Goal: Task Accomplishment & Management: Complete application form

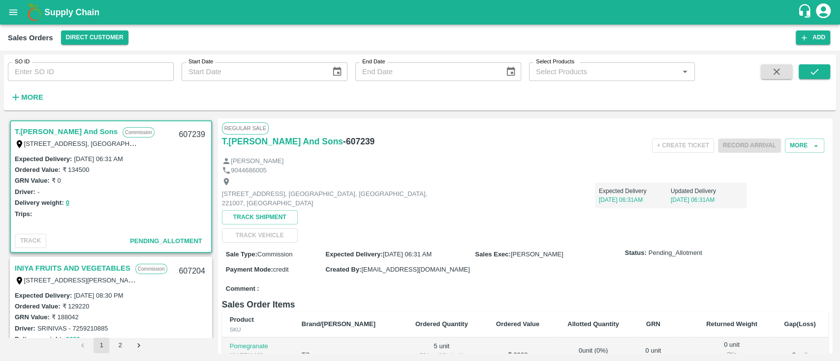
scroll to position [50, 0]
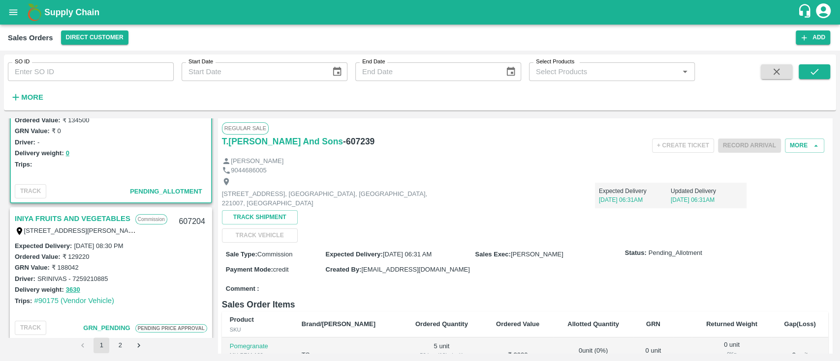
click at [85, 218] on link "INIYA FRUITS AND VEGETABLES" at bounding box center [73, 218] width 116 height 13
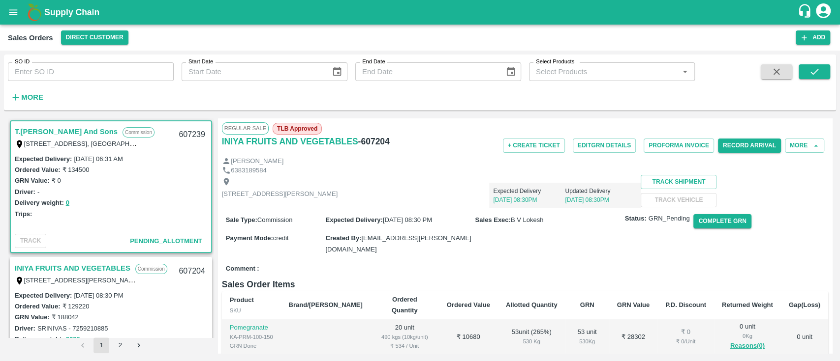
click at [83, 261] on div "INIYA FRUITS AND VEGETABLES Commission TC/73, [PERSON_NAME] FRUITS MARKET KOYAM…" at bounding box center [111, 273] width 200 height 31
click at [33, 93] on strong "More" at bounding box center [32, 97] width 22 height 8
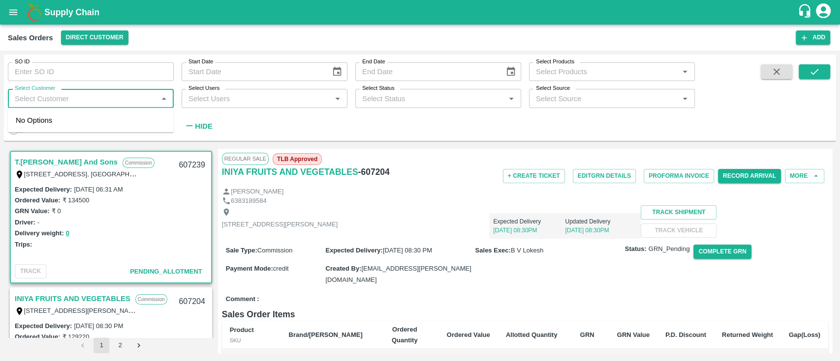
click at [33, 93] on input "Select Customer" at bounding box center [83, 98] width 144 height 13
type input "INIYA"
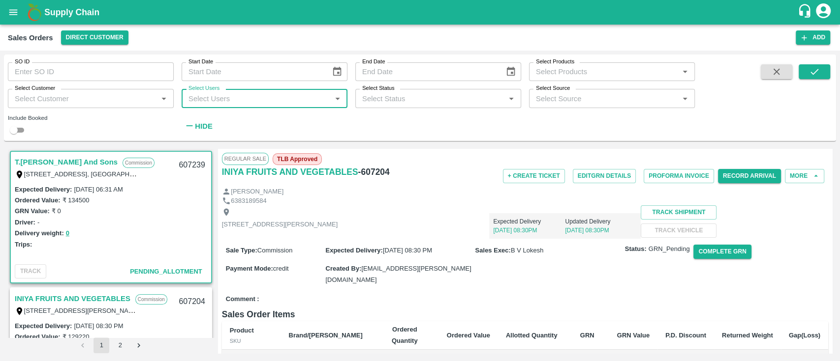
click at [33, 93] on input "Select Customer" at bounding box center [83, 98] width 144 height 13
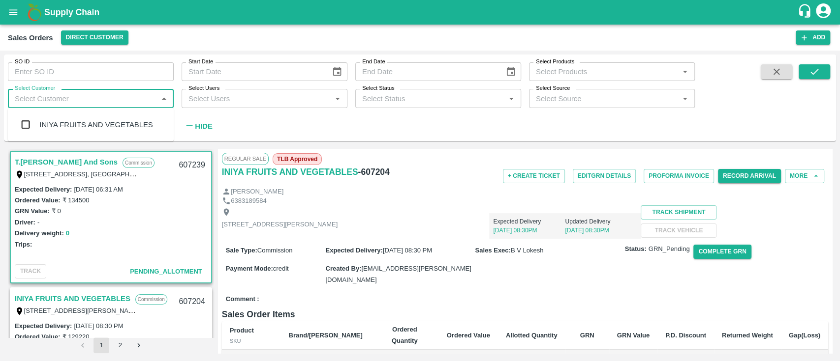
type input "I"
click at [56, 132] on div "INIYA FRUITS AND VEGETABLES" at bounding box center [91, 125] width 166 height 26
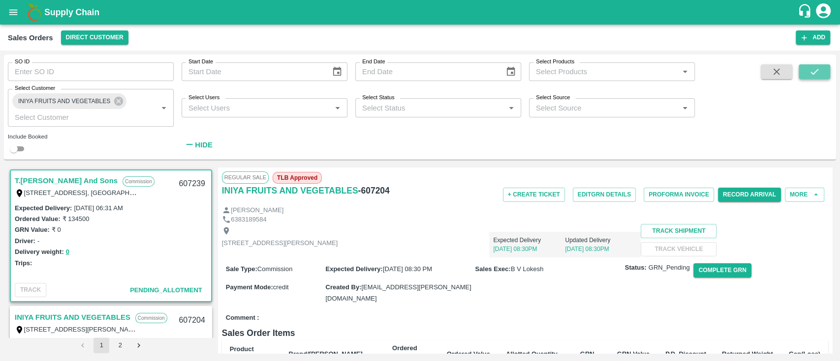
click at [826, 75] on button "submit" at bounding box center [813, 71] width 31 height 15
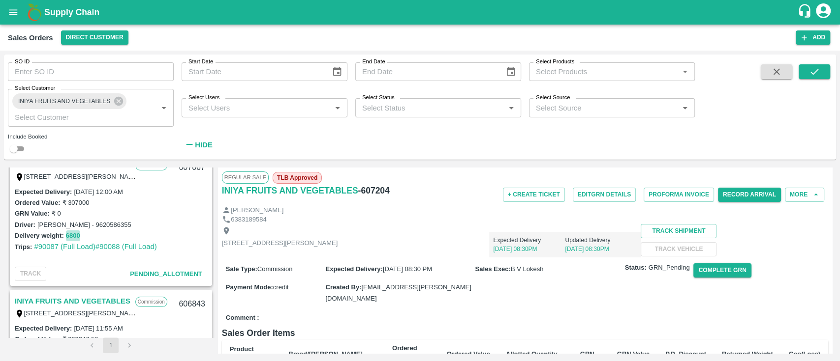
click at [71, 234] on button "6800" at bounding box center [73, 236] width 14 height 11
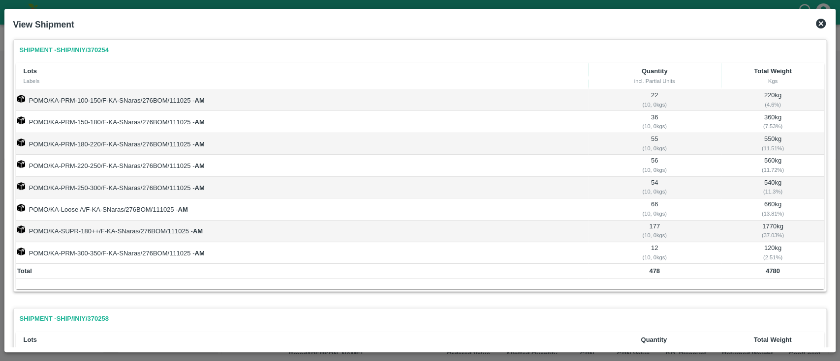
click at [822, 28] on icon at bounding box center [820, 24] width 10 height 10
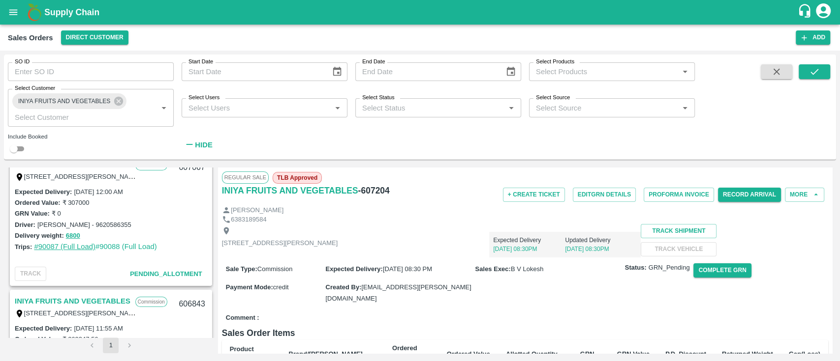
click at [57, 248] on link "#90087 (Full Load)" at bounding box center [64, 247] width 61 height 8
click at [518, 141] on div "SO ID SO ID Start Date Start Date End Date End Date Select Products Select Prod…" at bounding box center [347, 105] width 694 height 100
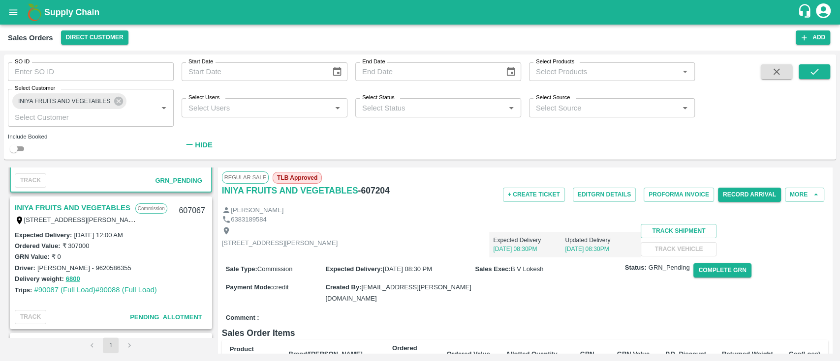
scroll to position [110, 0]
click at [96, 204] on link "INIYA FRUITS AND VEGETABLES" at bounding box center [73, 207] width 116 height 13
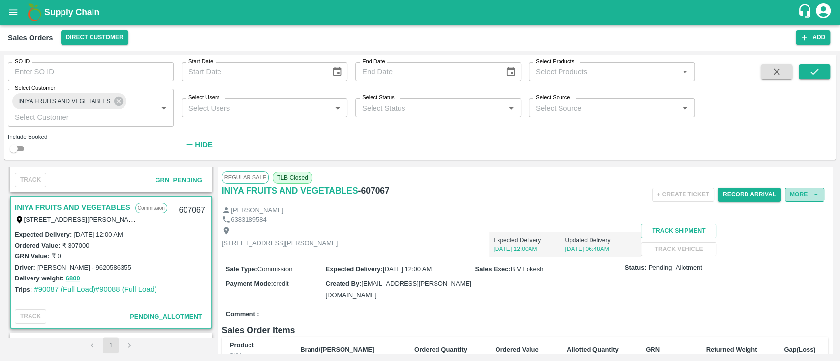
click at [807, 195] on button "More" at bounding box center [803, 195] width 39 height 14
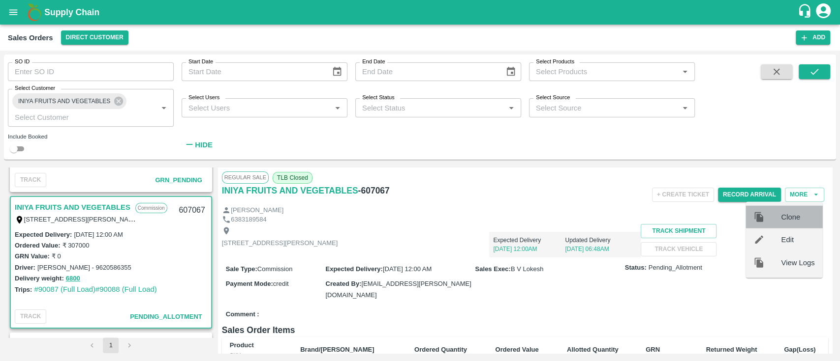
click at [791, 217] on span "Clone" at bounding box center [796, 217] width 33 height 11
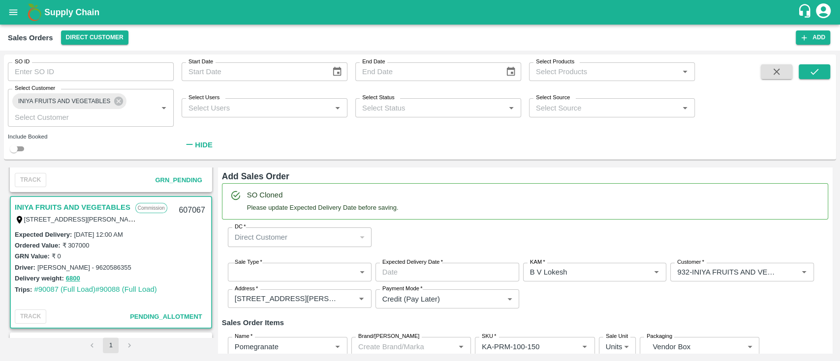
click at [342, 274] on body "Supply Chain Sales Orders Direct Customer Add SO ID SO ID Start Date Start Date…" at bounding box center [420, 180] width 840 height 361
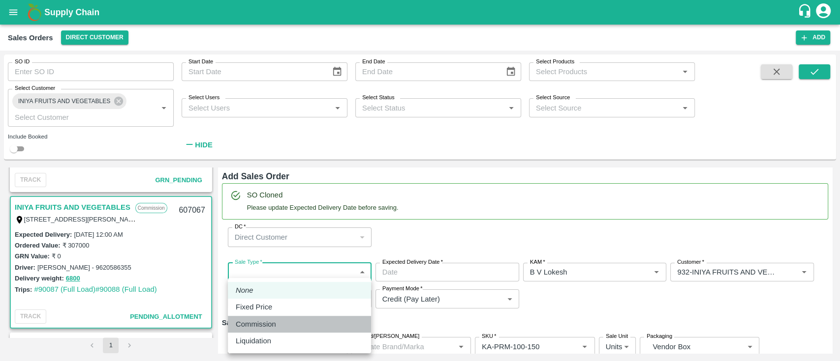
click at [292, 322] on div "Commission" at bounding box center [299, 324] width 127 height 11
type input "2"
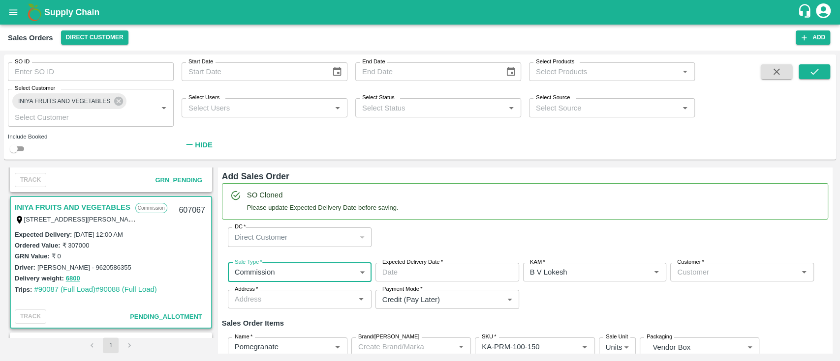
click at [417, 277] on input "Expected Delivery Date   *" at bounding box center [443, 272] width 137 height 19
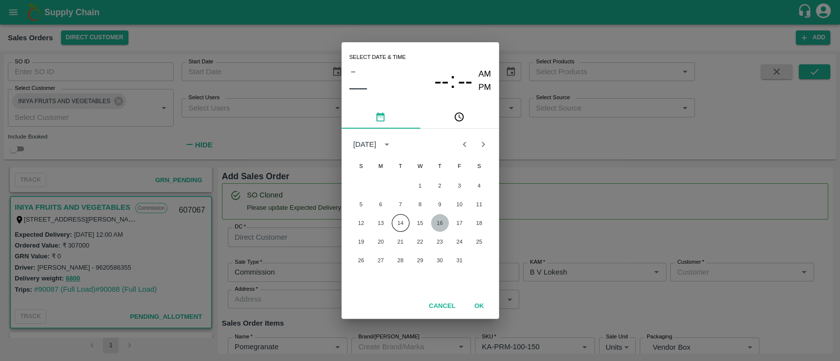
click at [442, 224] on button "16" at bounding box center [440, 223] width 18 height 18
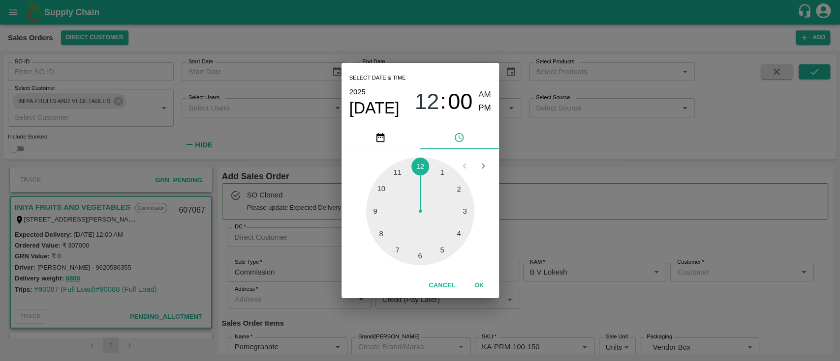
click at [378, 191] on div at bounding box center [420, 211] width 108 height 108
click at [479, 106] on span "PM" at bounding box center [484, 108] width 13 height 13
type input "[DATE] 10:00 PM"
click at [481, 286] on button "OK" at bounding box center [478, 285] width 31 height 17
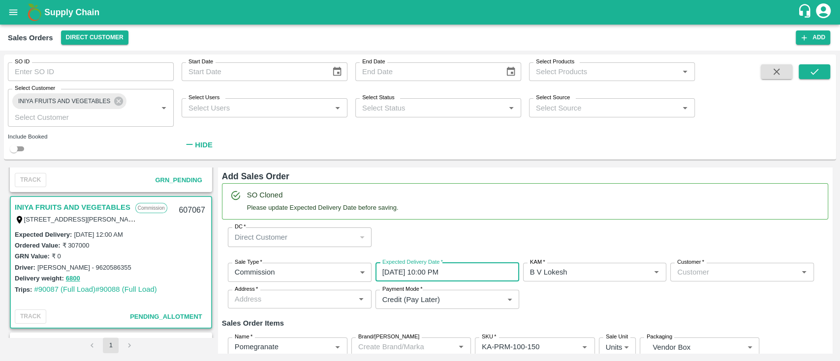
click at [684, 268] on input "Customer   *" at bounding box center [733, 272] width 121 height 13
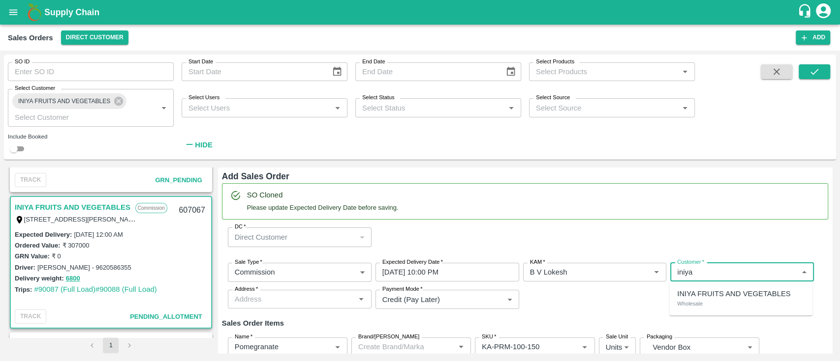
click at [722, 306] on div "INIYA FRUITS AND VEGETABLES Wholesale" at bounding box center [740, 299] width 143 height 26
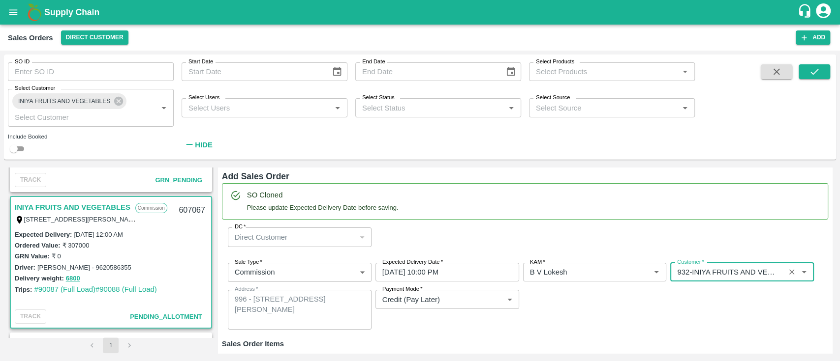
type input "932-INIYA FRUITS AND VEGETABLES"
click at [605, 308] on div "Sale Type   * Commission 2 Sale Type Expected Delivery Date   * [DATE] 10:00 PM…" at bounding box center [525, 296] width 606 height 83
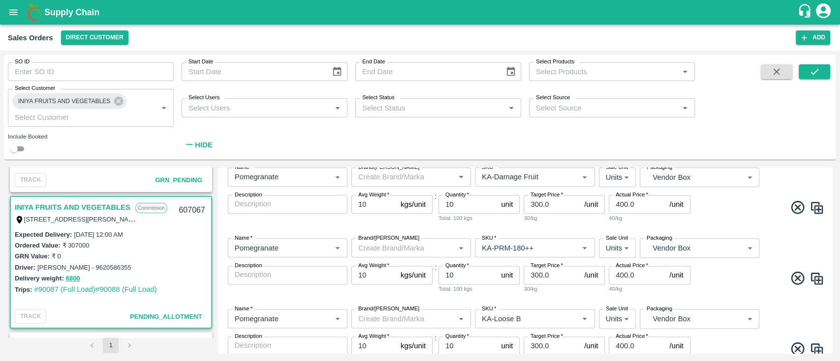
scroll to position [1031, 0]
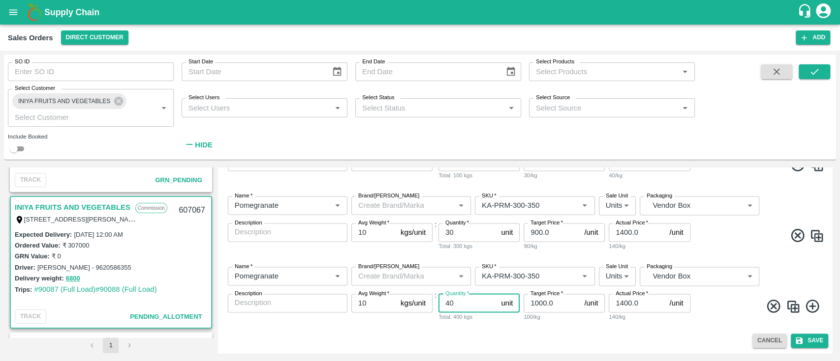
click at [470, 310] on input "40" at bounding box center [467, 303] width 59 height 19
type input "4"
click at [541, 343] on div "Cancel Save" at bounding box center [525, 341] width 606 height 14
click at [811, 337] on button "Save" at bounding box center [808, 341] width 37 height 14
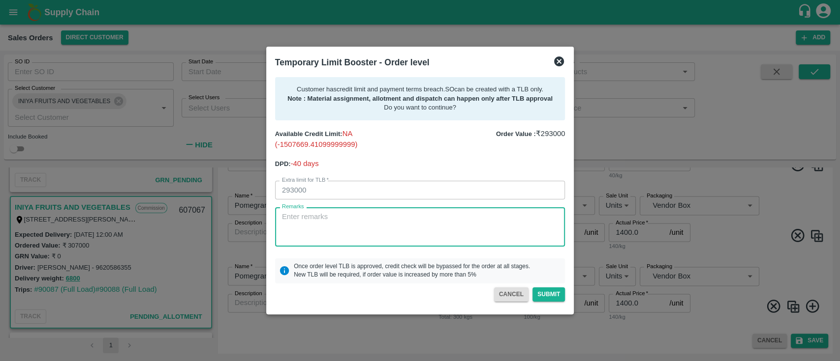
click at [416, 230] on textarea "Remarks" at bounding box center [420, 227] width 276 height 31
click at [558, 61] on icon at bounding box center [559, 62] width 10 height 10
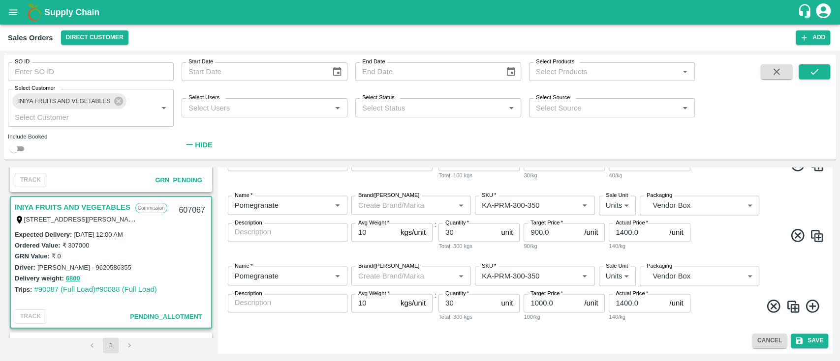
scroll to position [1013, 0]
click at [470, 303] on input "30" at bounding box center [467, 303] width 59 height 19
type input "35"
click at [484, 329] on div "Name   * Name   * Brand/[PERSON_NAME]/[PERSON_NAME]   * SKU   * Sale Unit Units…" at bounding box center [525, 294] width 606 height 71
click at [809, 345] on button "Save" at bounding box center [808, 341] width 37 height 14
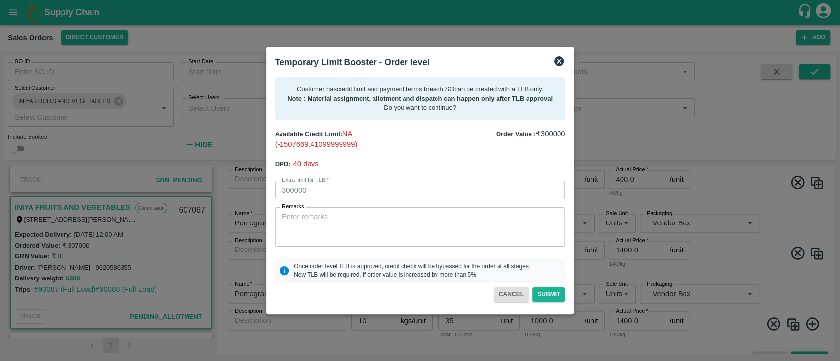
scroll to position [1031, 0]
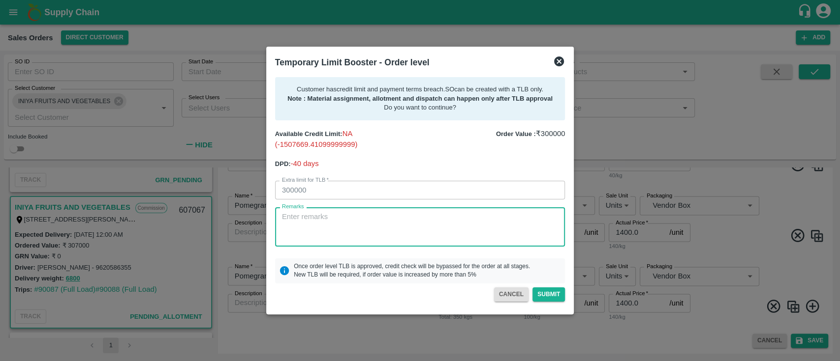
click at [358, 236] on textarea "Remarks" at bounding box center [420, 227] width 276 height 31
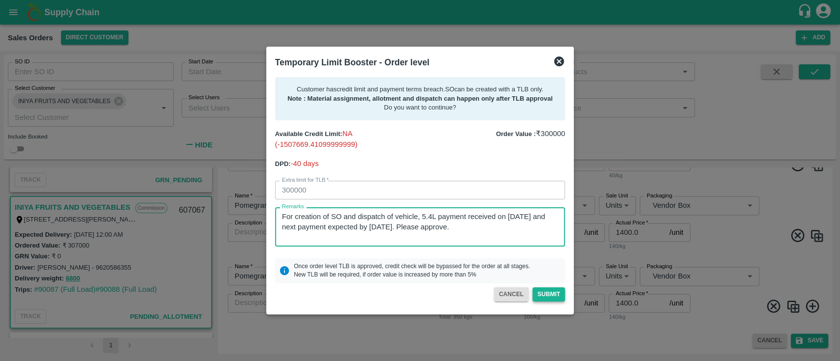
type textarea "For creation of SO and dispatch of vehicle, 5.4L payment received on [DATE] and…"
click at [550, 297] on button "Submit" at bounding box center [548, 295] width 32 height 14
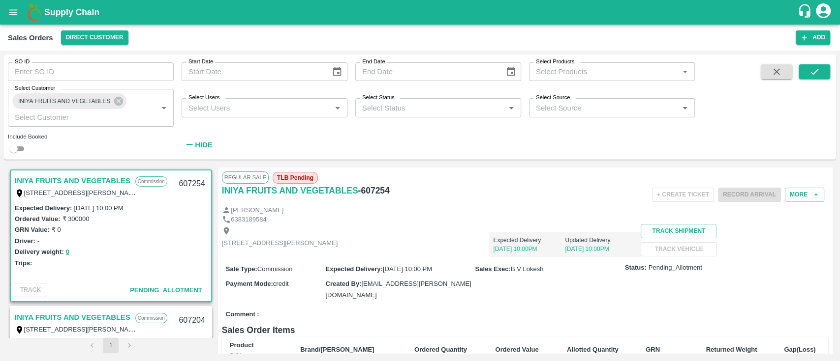
click at [721, 306] on div "Sale Type : Commission Expected Delivery : [DATE] 10:00 PM Sales Exec : B V [PE…" at bounding box center [525, 282] width 606 height 49
click at [749, 306] on div "Sale Type : Commission Expected Delivery : [DATE] 10:00 PM Sales Exec : B V [PE…" at bounding box center [525, 282] width 606 height 49
